Goal: Find specific page/section: Find specific page/section

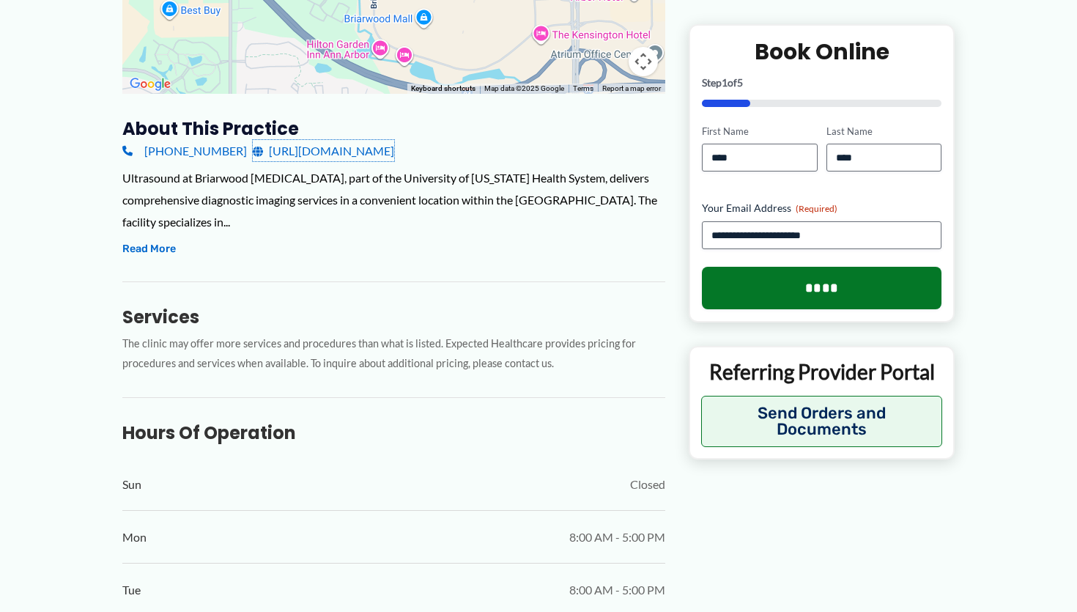
scroll to position [430, 0]
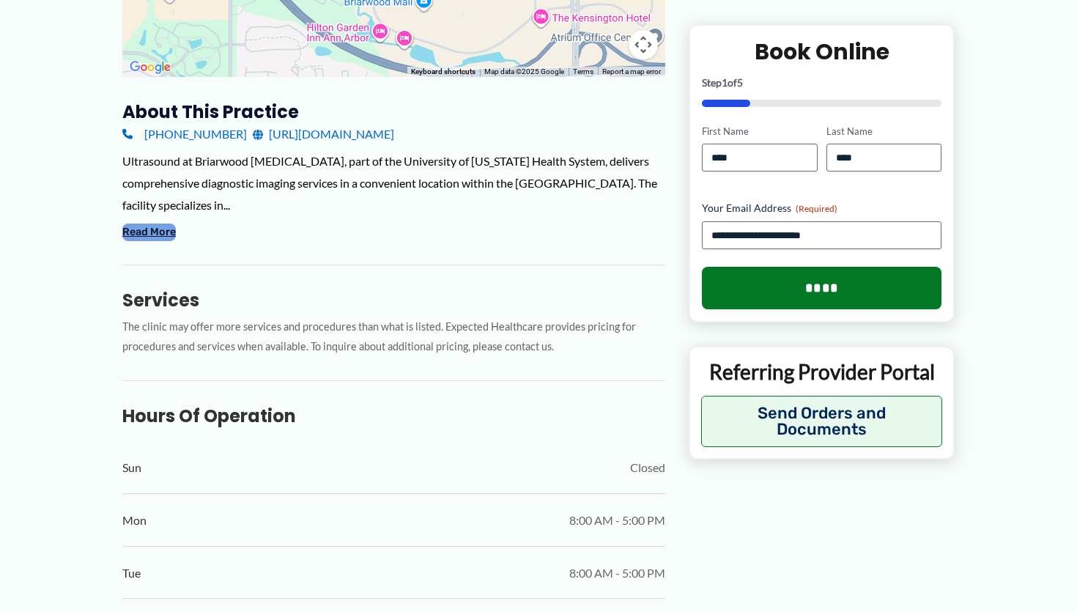
click at [164, 231] on button "Read More" at bounding box center [148, 232] width 53 height 18
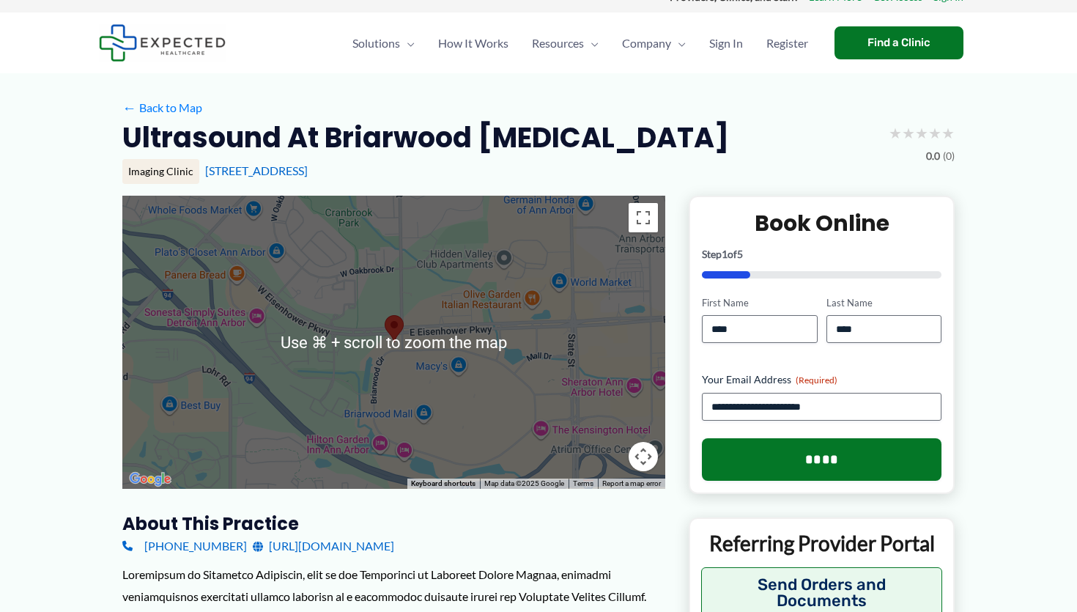
scroll to position [0, 0]
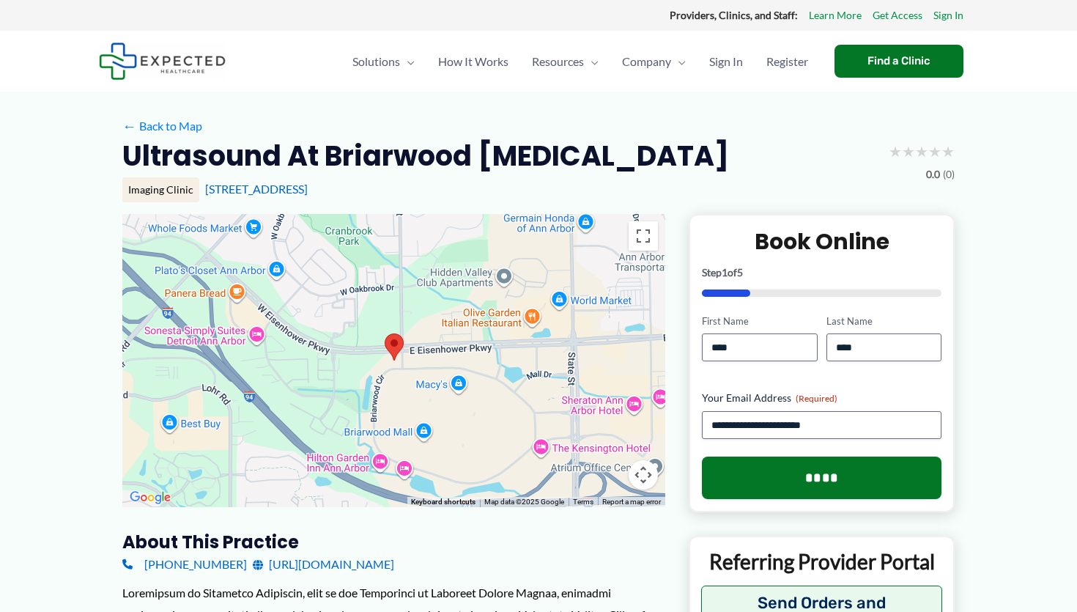
click at [435, 162] on h2 "Ultrasound at Briarwood [MEDICAL_DATA]" at bounding box center [425, 156] width 606 height 36
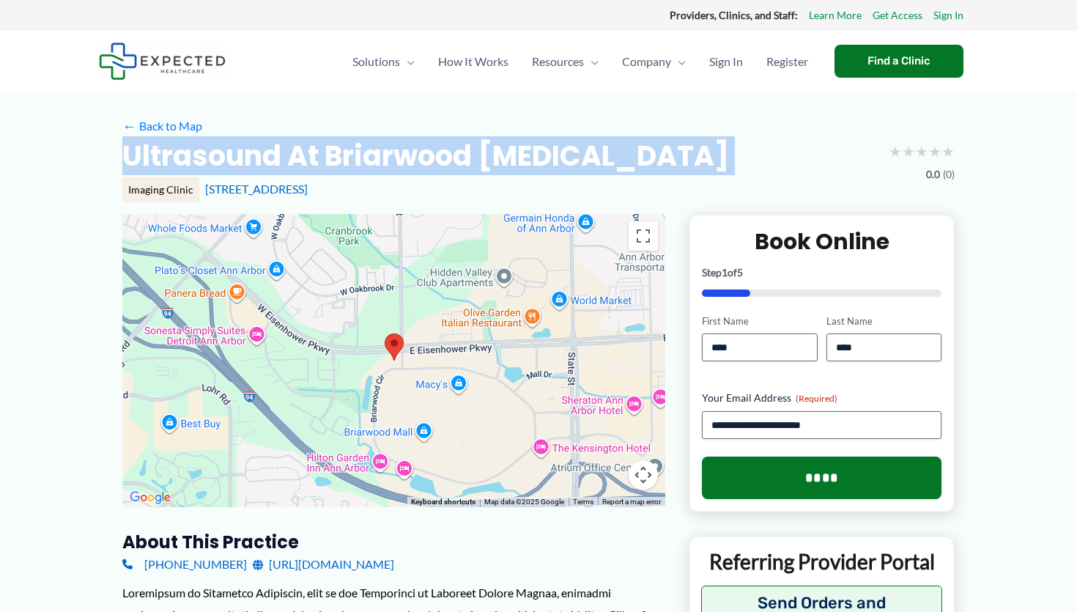
click at [435, 162] on h2 "Ultrasound at Briarwood [MEDICAL_DATA]" at bounding box center [425, 156] width 606 height 36
copy div "Ultrasound at Briarwood [MEDICAL_DATA]"
